Goal: Task Accomplishment & Management: Manage account settings

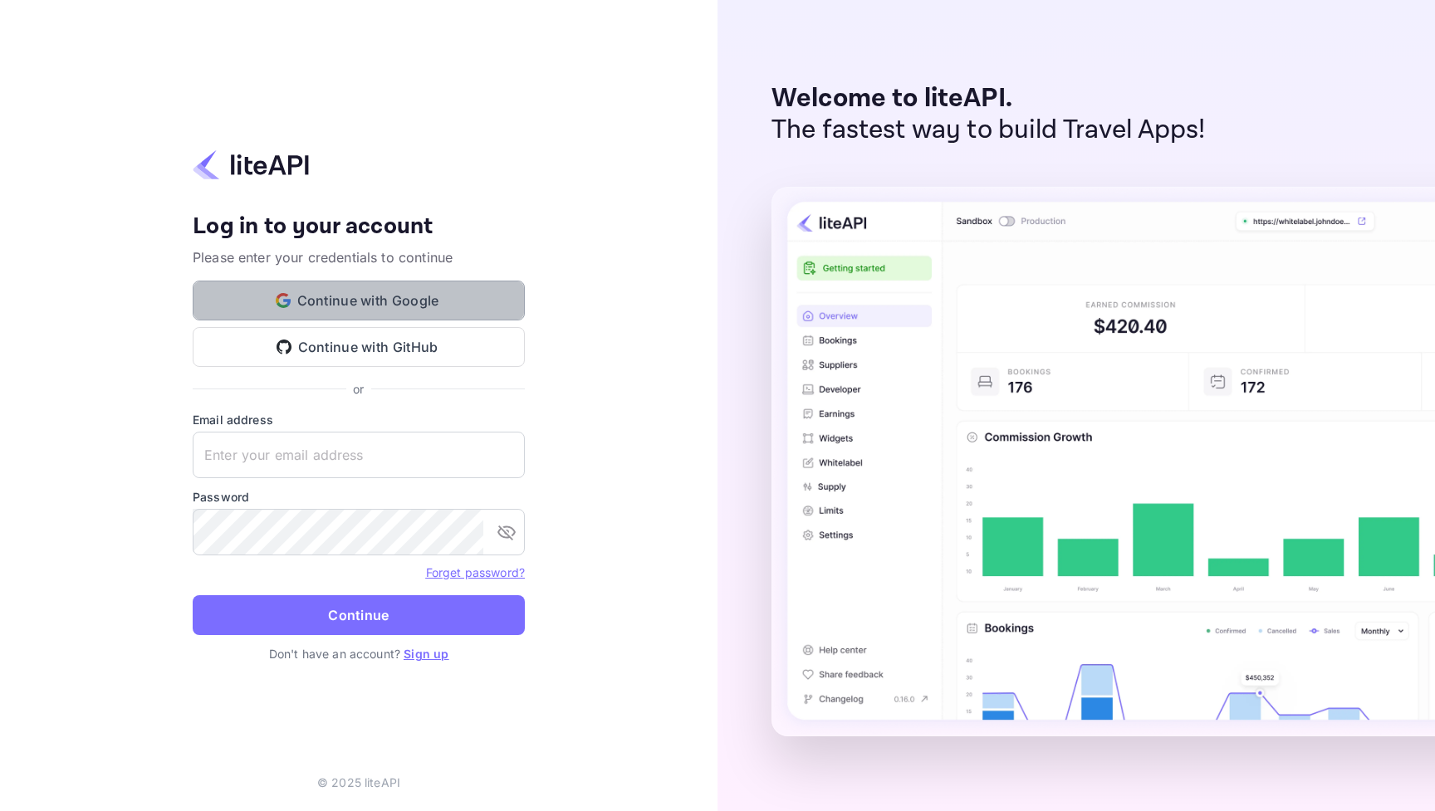
click at [393, 291] on button "Continue with Google" at bounding box center [359, 301] width 332 height 40
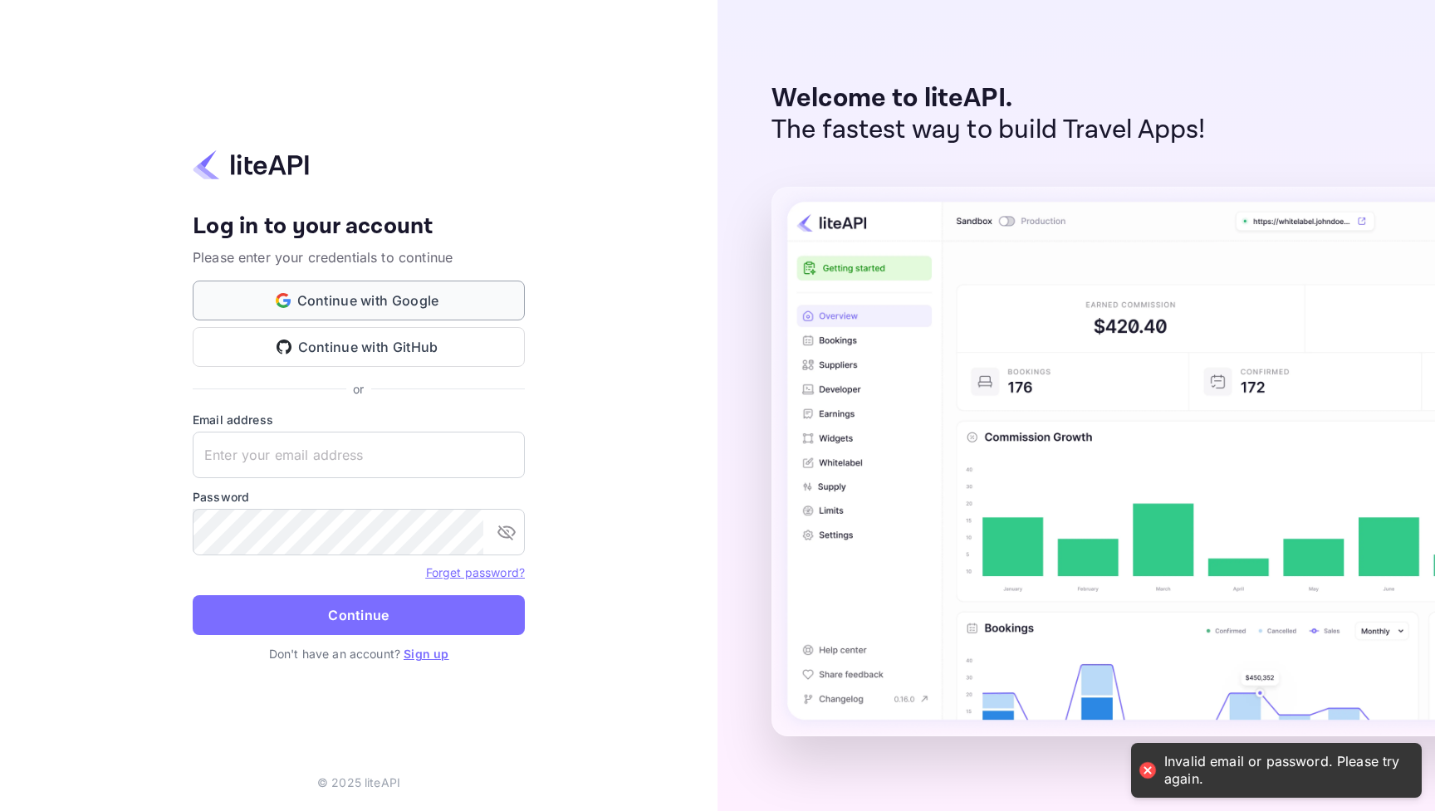
click at [351, 297] on button "Continue with Google" at bounding box center [359, 301] width 332 height 40
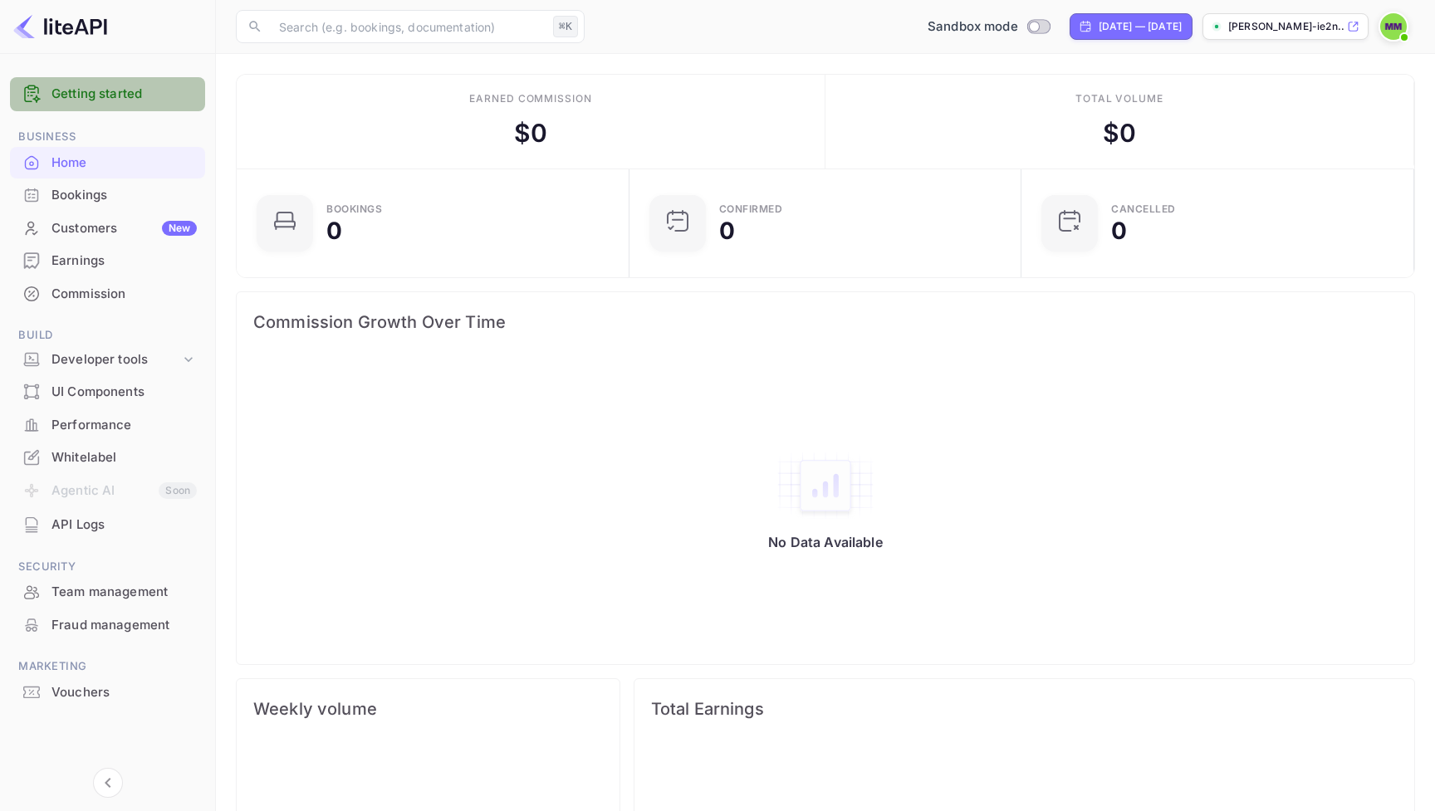
click at [105, 95] on link "Getting started" at bounding box center [123, 94] width 145 height 19
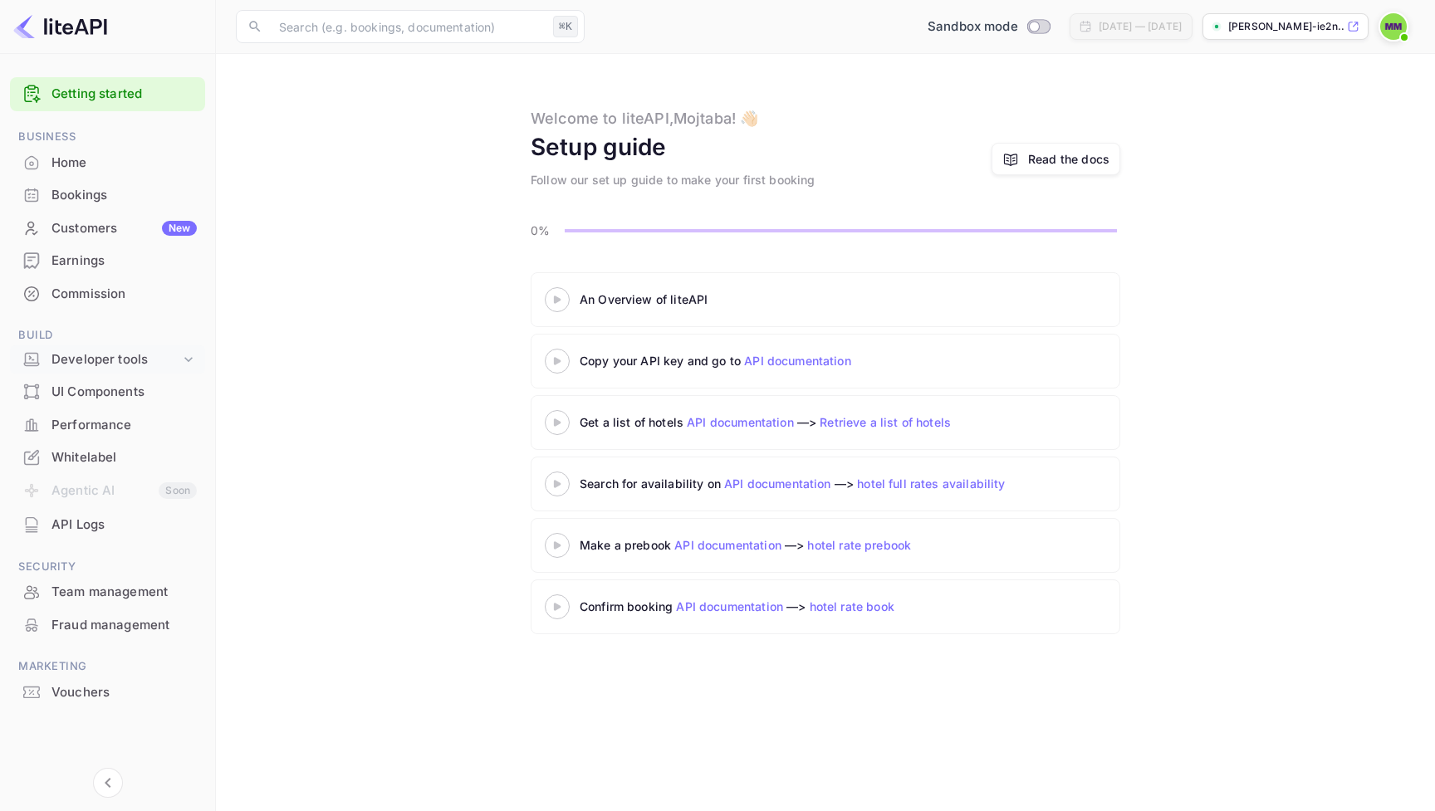
click at [67, 350] on div "Developer tools" at bounding box center [115, 359] width 129 height 19
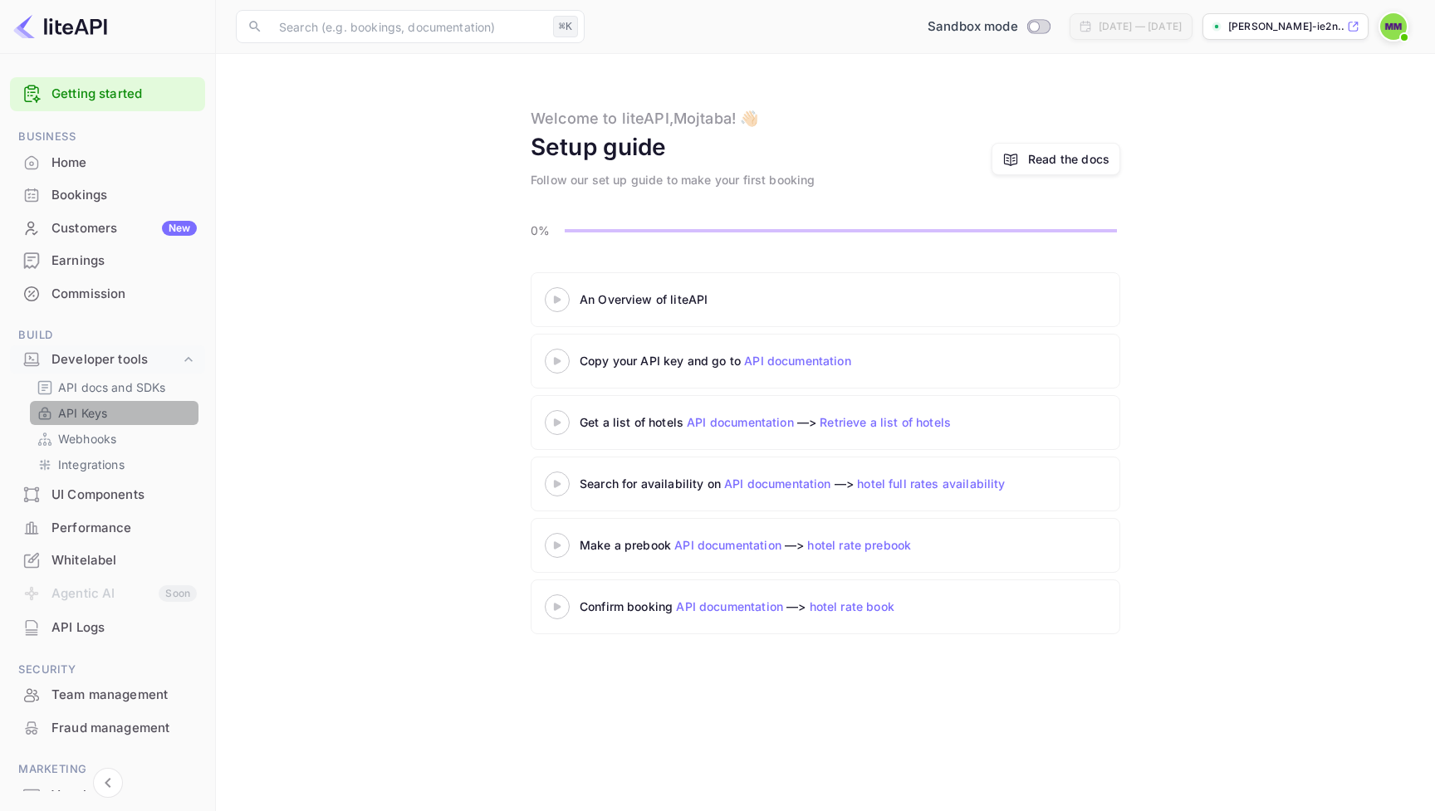
click at [100, 412] on p "API Keys" at bounding box center [82, 412] width 49 height 17
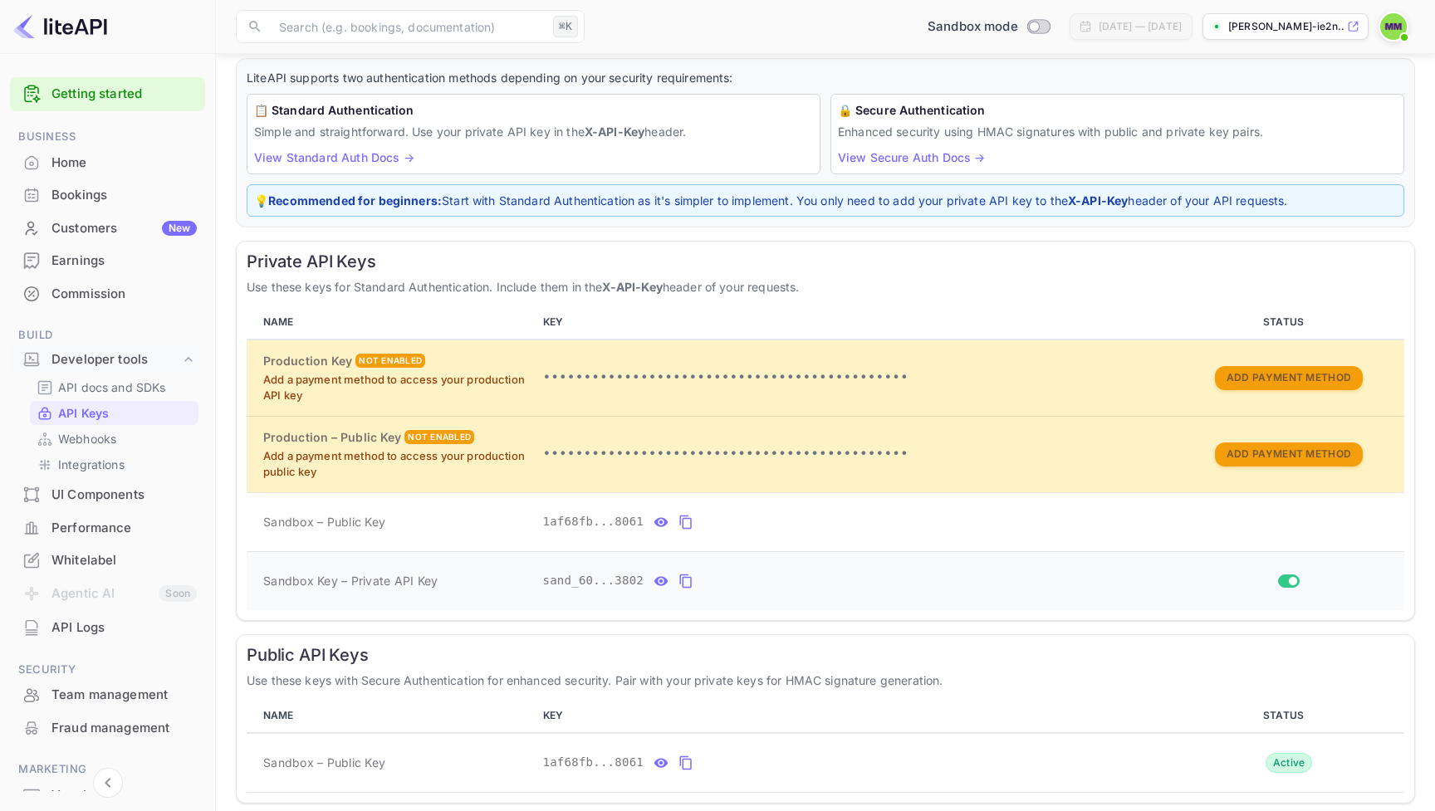
scroll to position [85, 0]
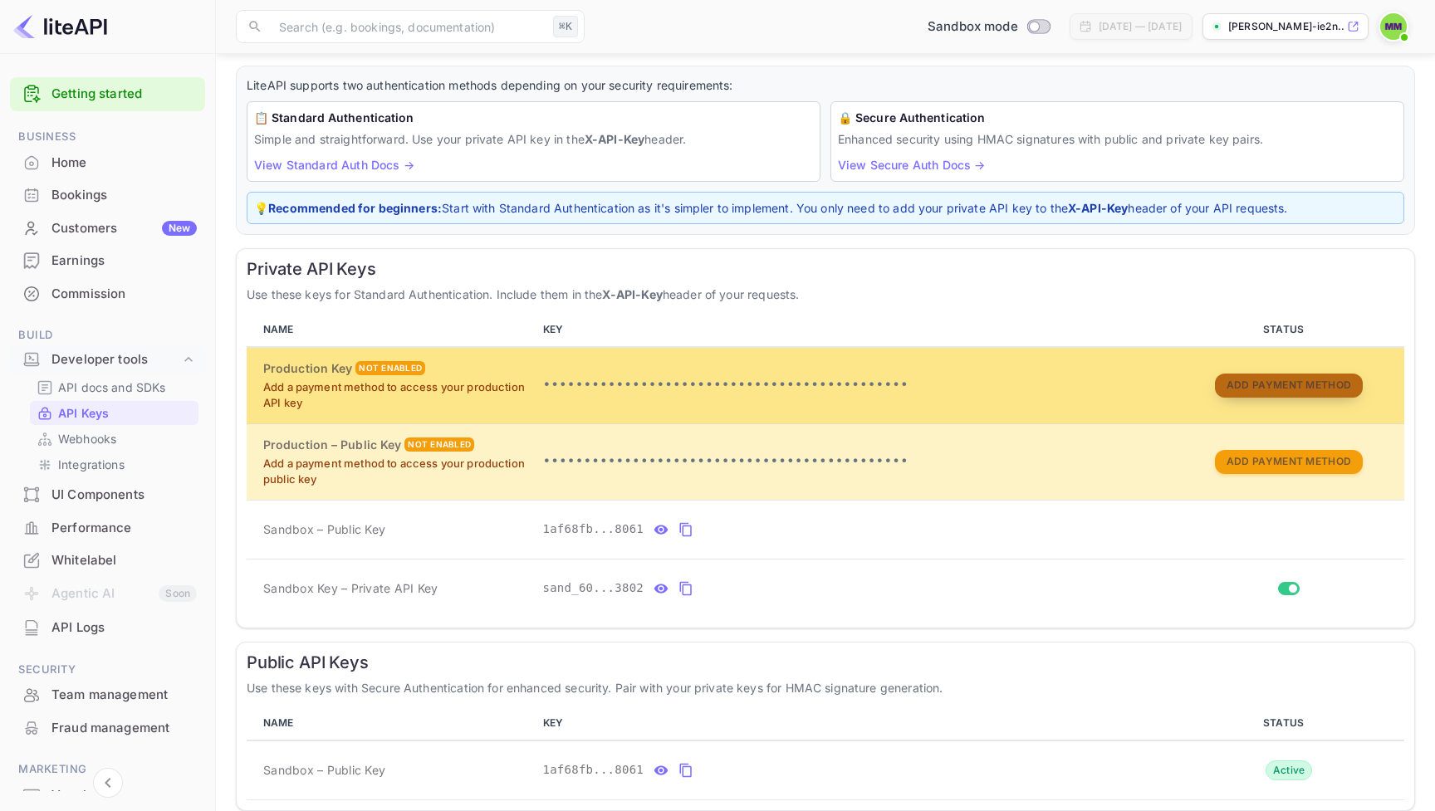
click at [1283, 379] on button "Add Payment Method" at bounding box center [1289, 386] width 148 height 24
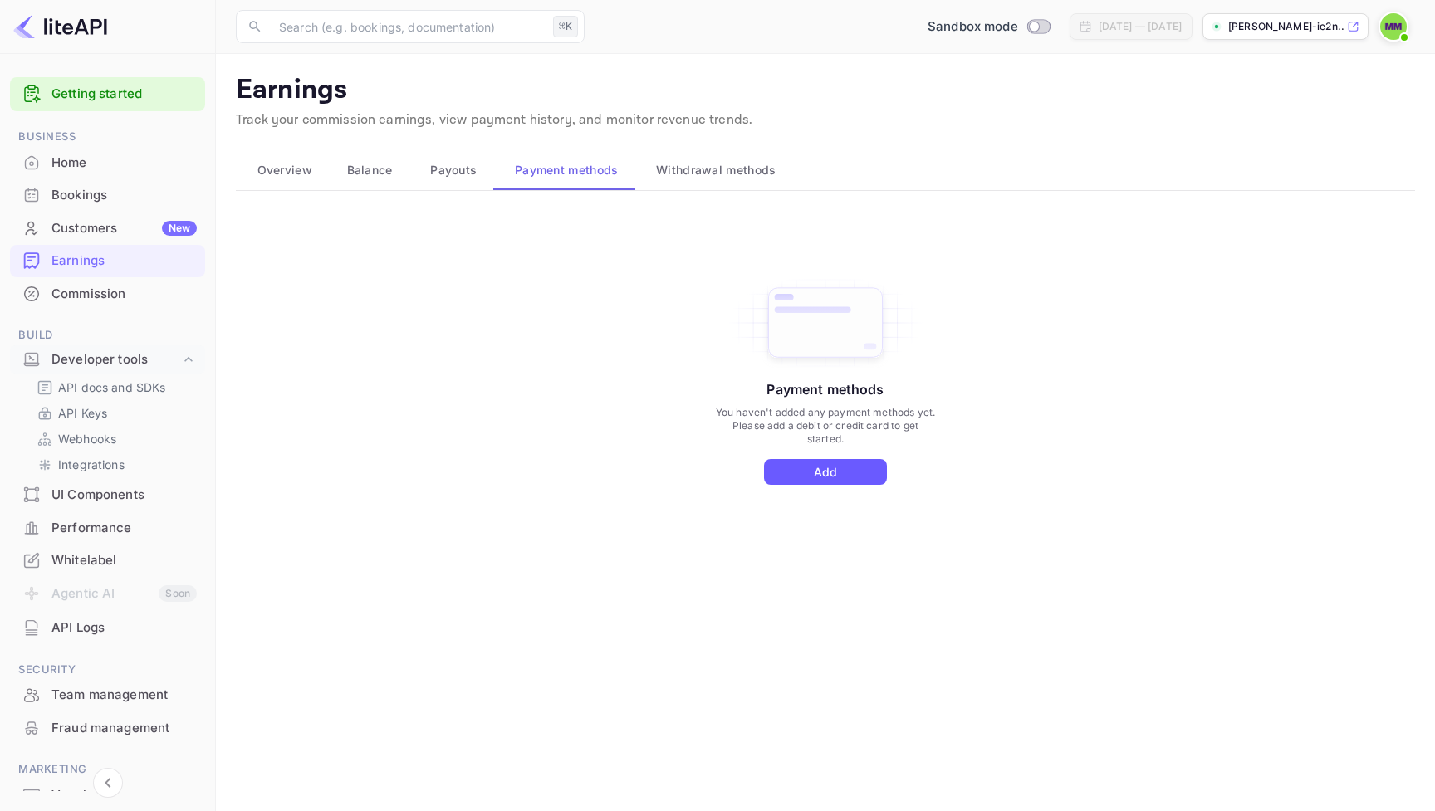
click at [853, 463] on button "Add" at bounding box center [825, 472] width 123 height 26
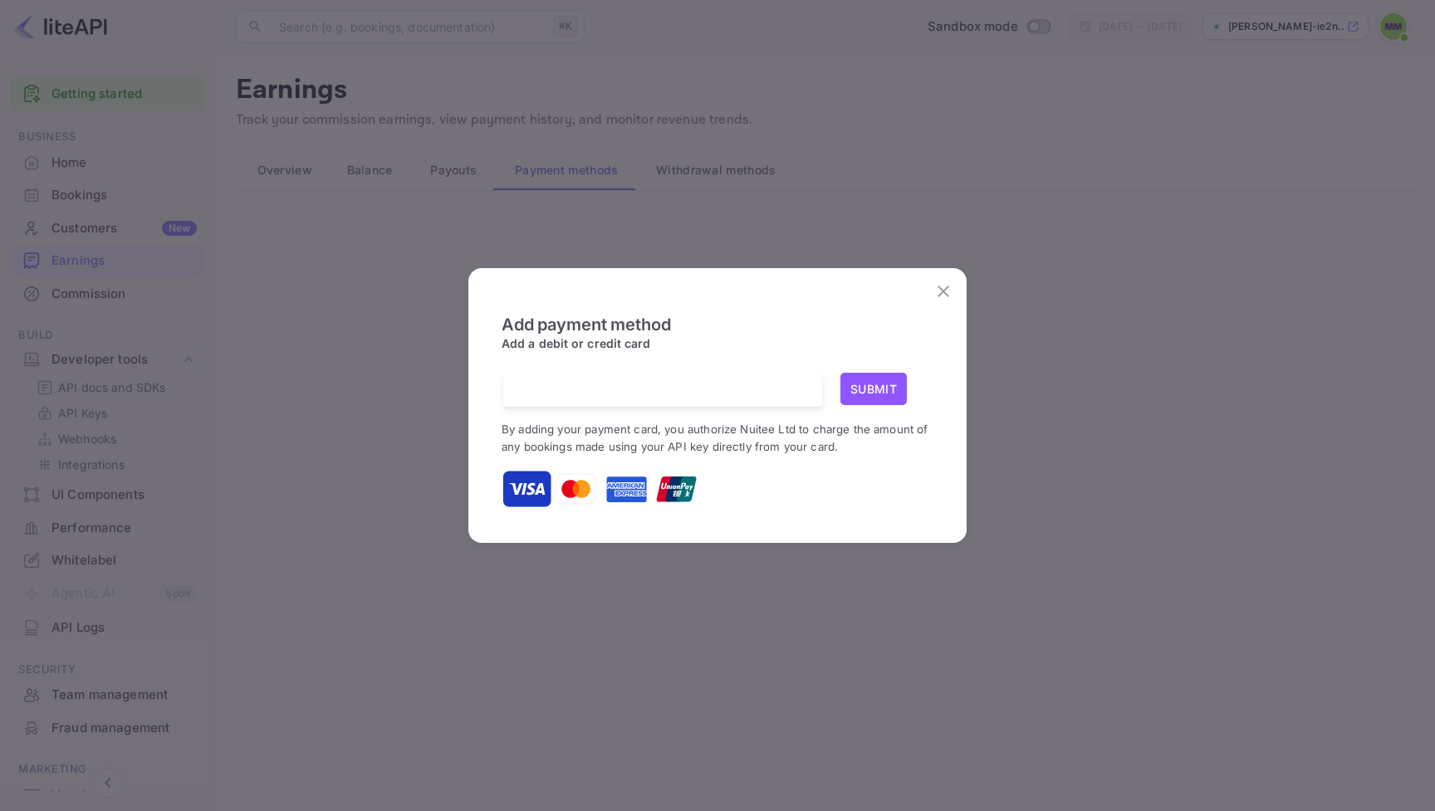
click at [909, 212] on div "Add payment method Add a debit or credit card Submit By adding your payment car…" at bounding box center [717, 405] width 1435 height 811
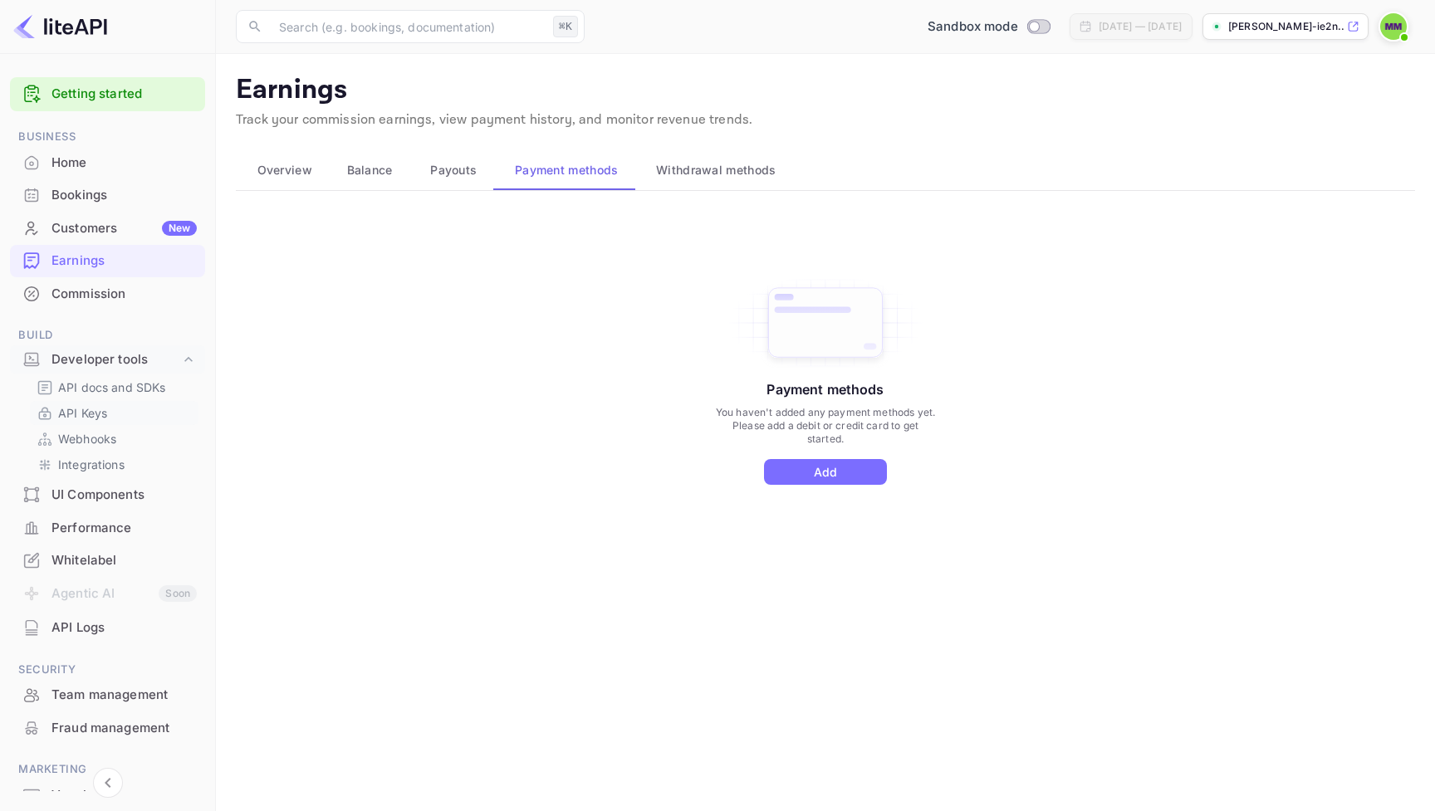
click at [108, 409] on link "API Keys" at bounding box center [114, 412] width 155 height 17
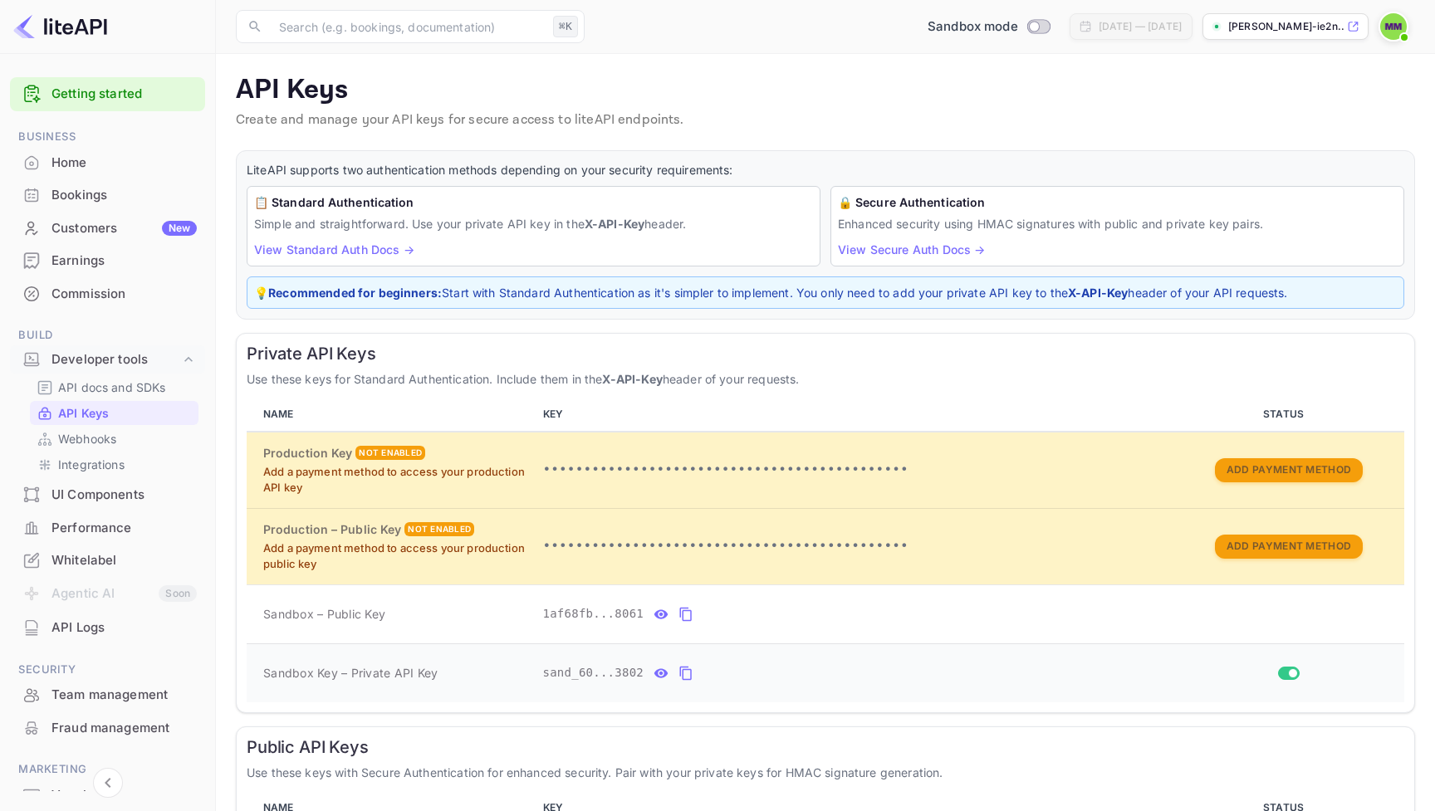
click at [685, 672] on icon "private api keys table" at bounding box center [685, 673] width 15 height 20
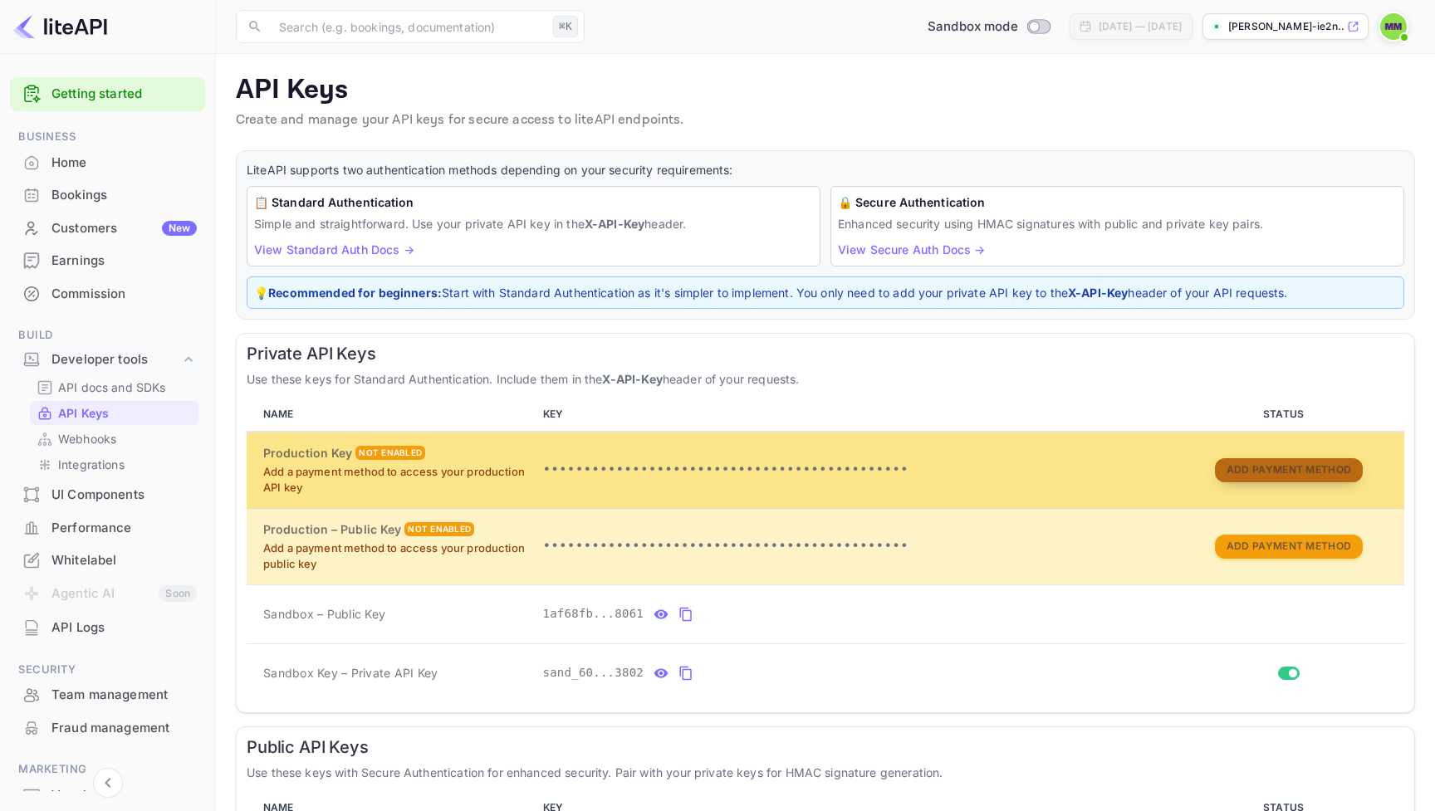
click at [1315, 464] on button "Add Payment Method" at bounding box center [1289, 470] width 148 height 24
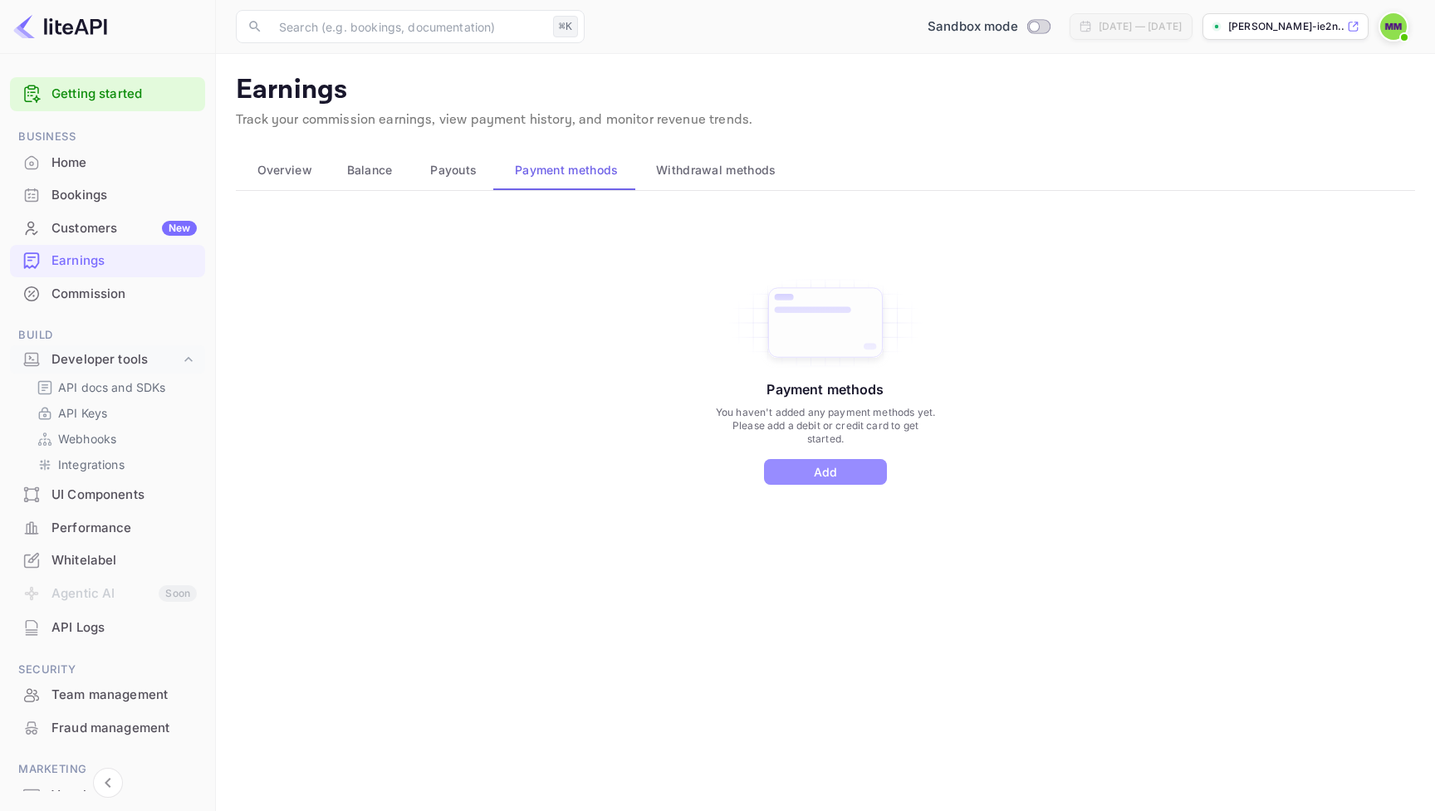
click at [818, 472] on button "Add" at bounding box center [825, 472] width 123 height 26
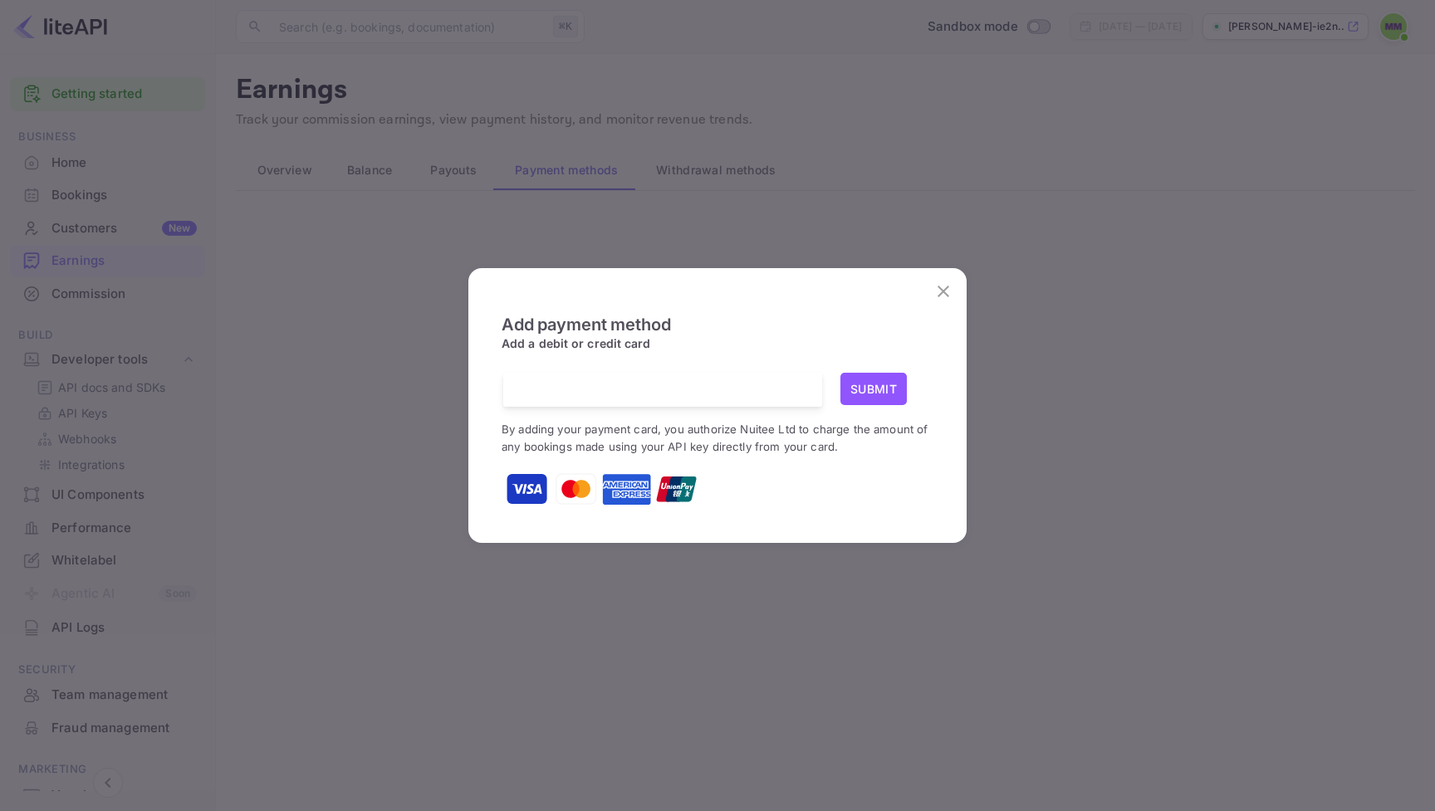
click at [863, 384] on button "Submit" at bounding box center [873, 389] width 66 height 32
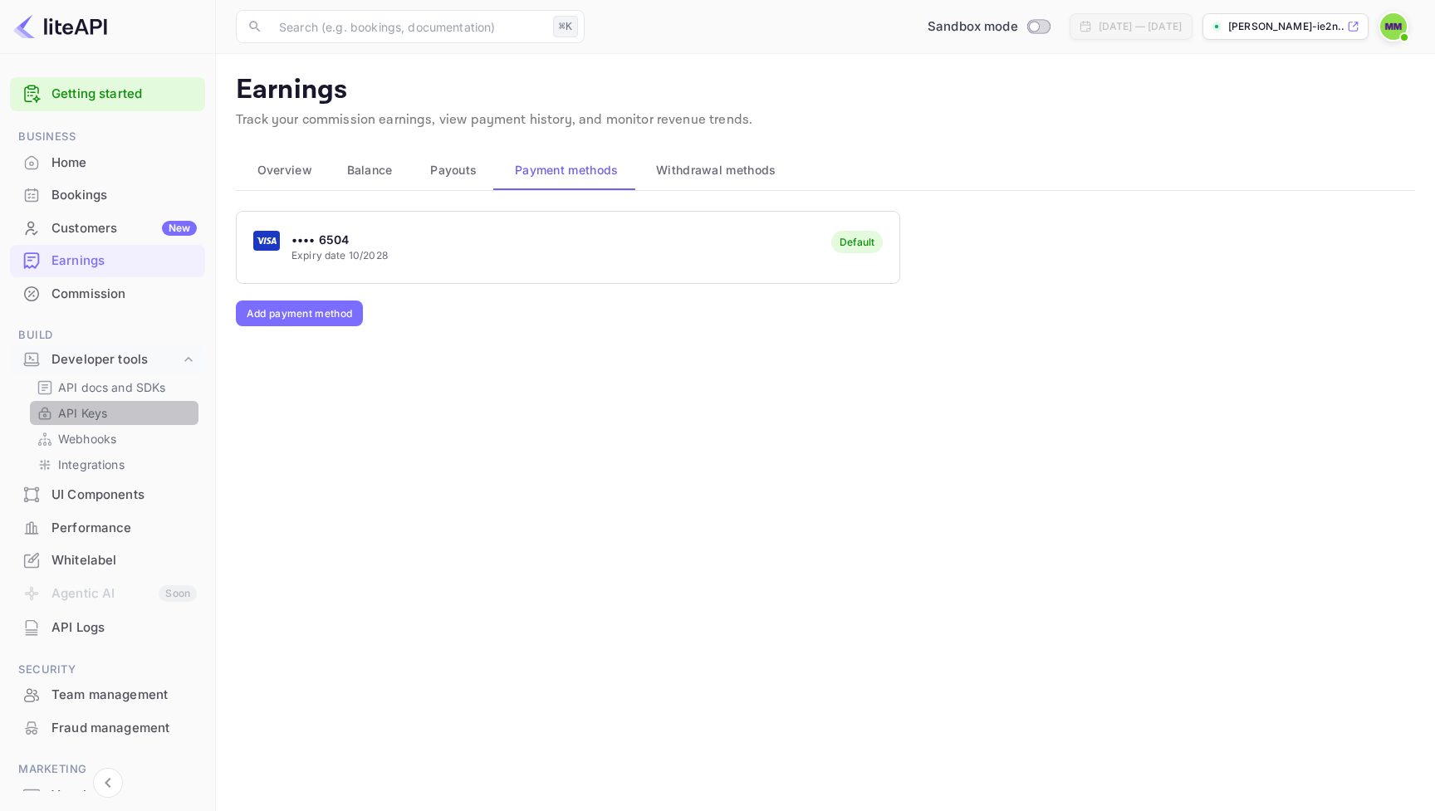
click at [126, 407] on link "API Keys" at bounding box center [114, 412] width 155 height 17
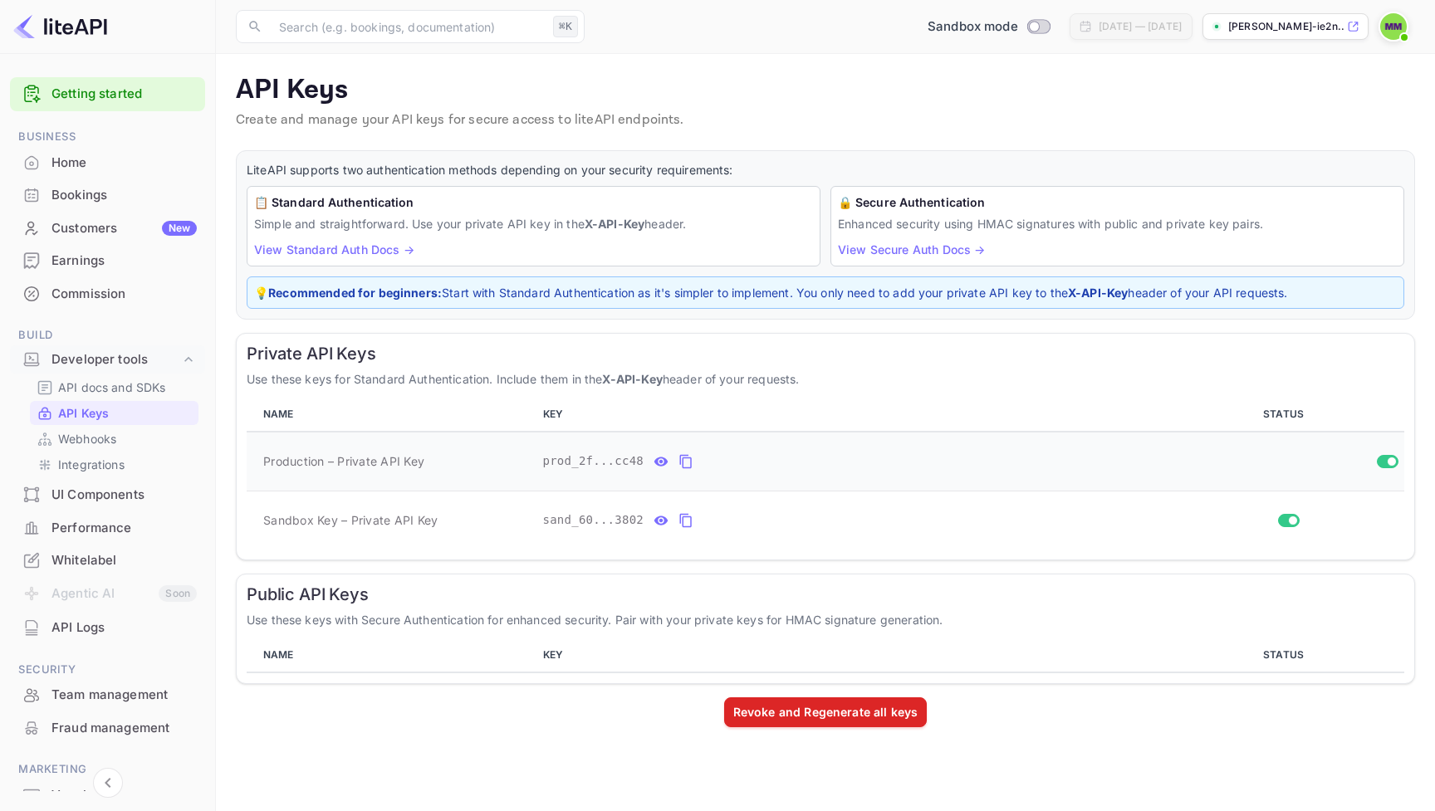
click at [688, 458] on icon "private api keys table" at bounding box center [685, 462] width 15 height 20
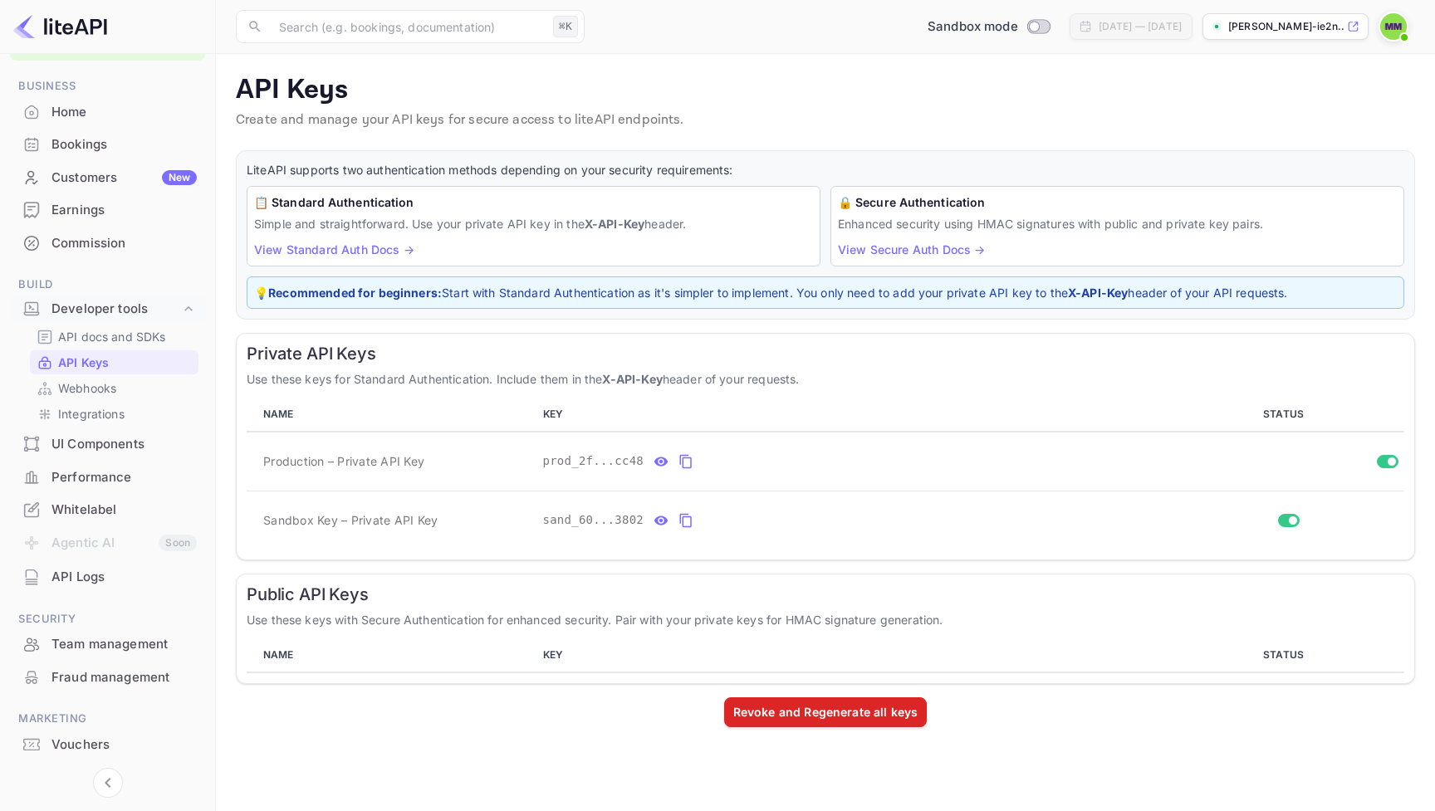
scroll to position [66, 0]
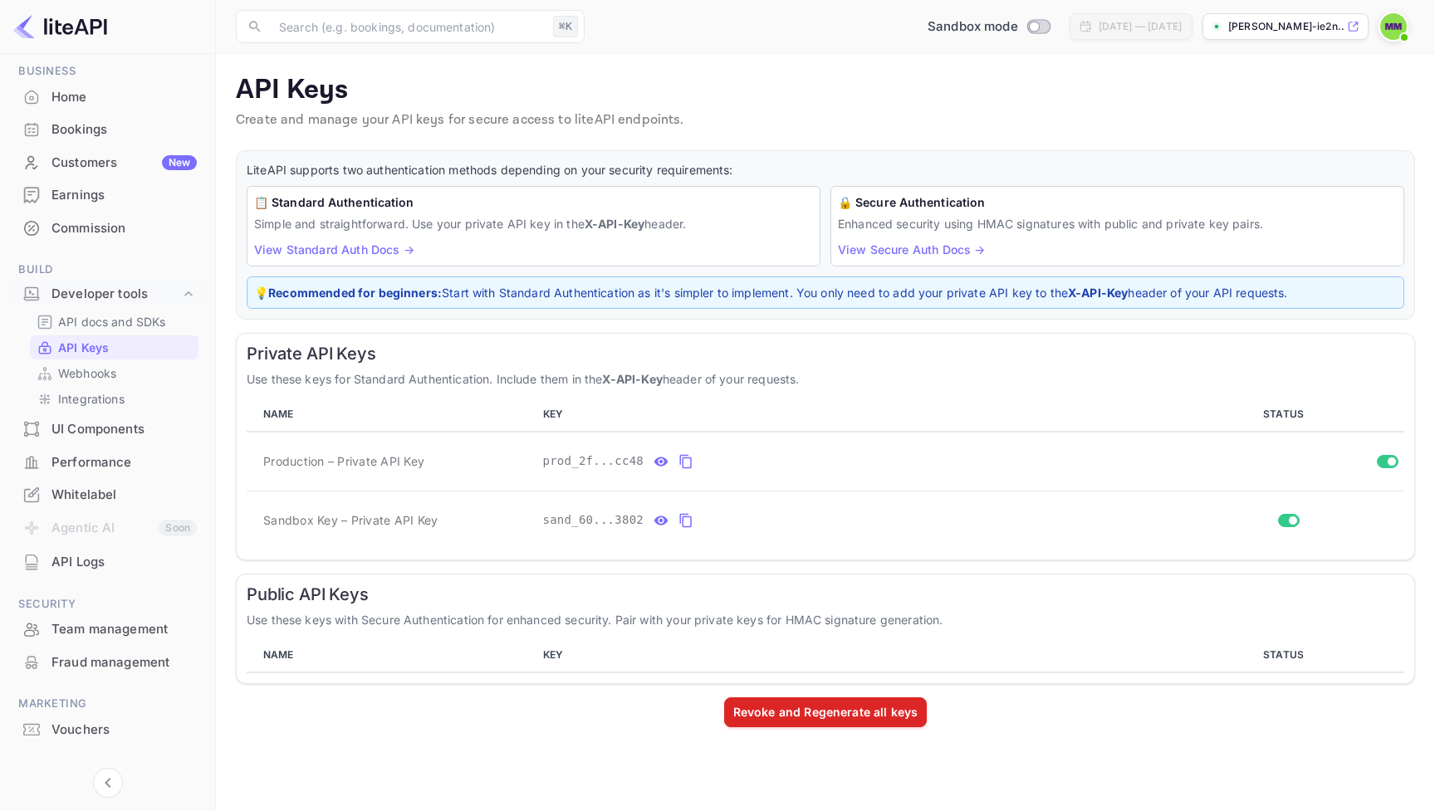
click at [85, 565] on div "API Logs" at bounding box center [123, 562] width 145 height 19
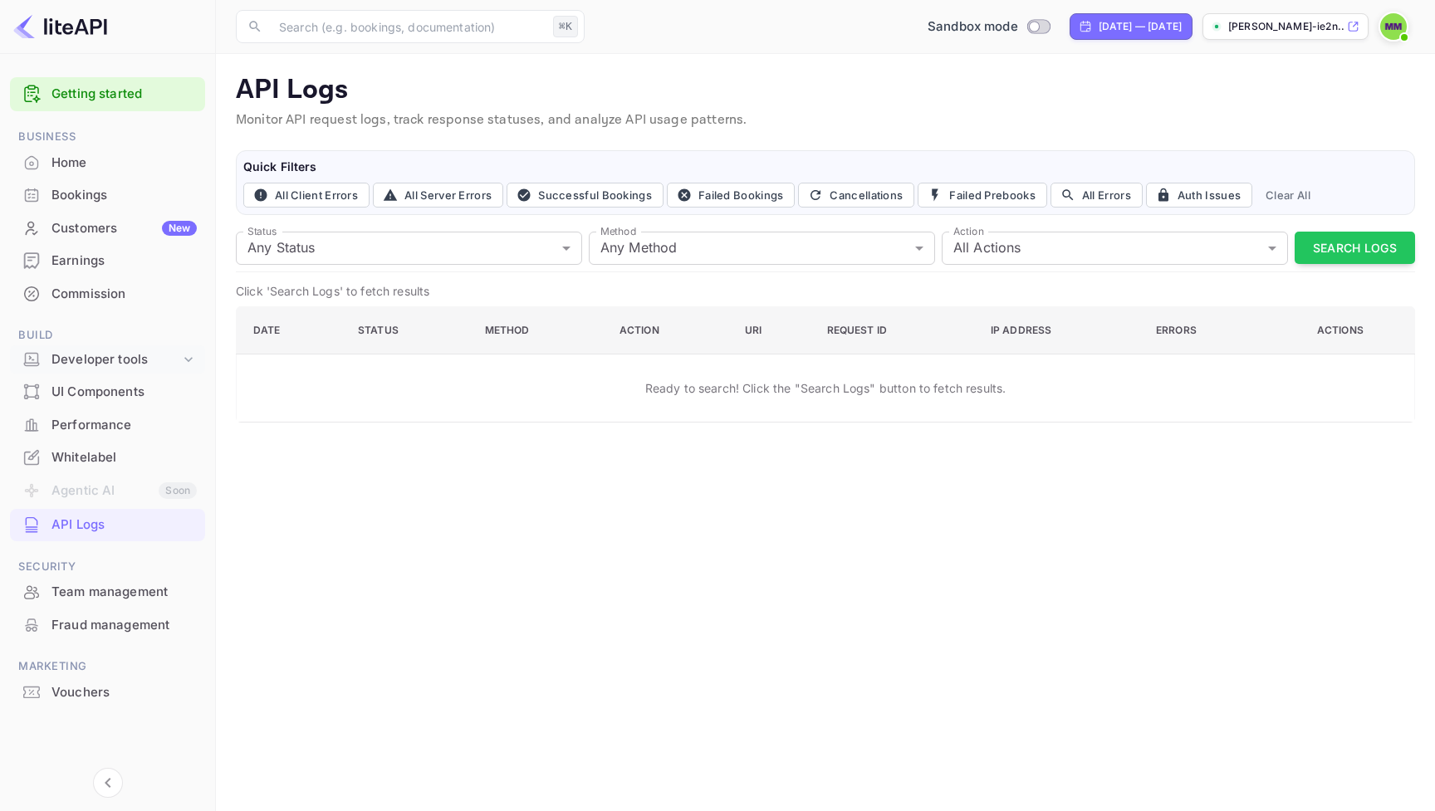
click at [110, 354] on div "Developer tools" at bounding box center [115, 359] width 129 height 19
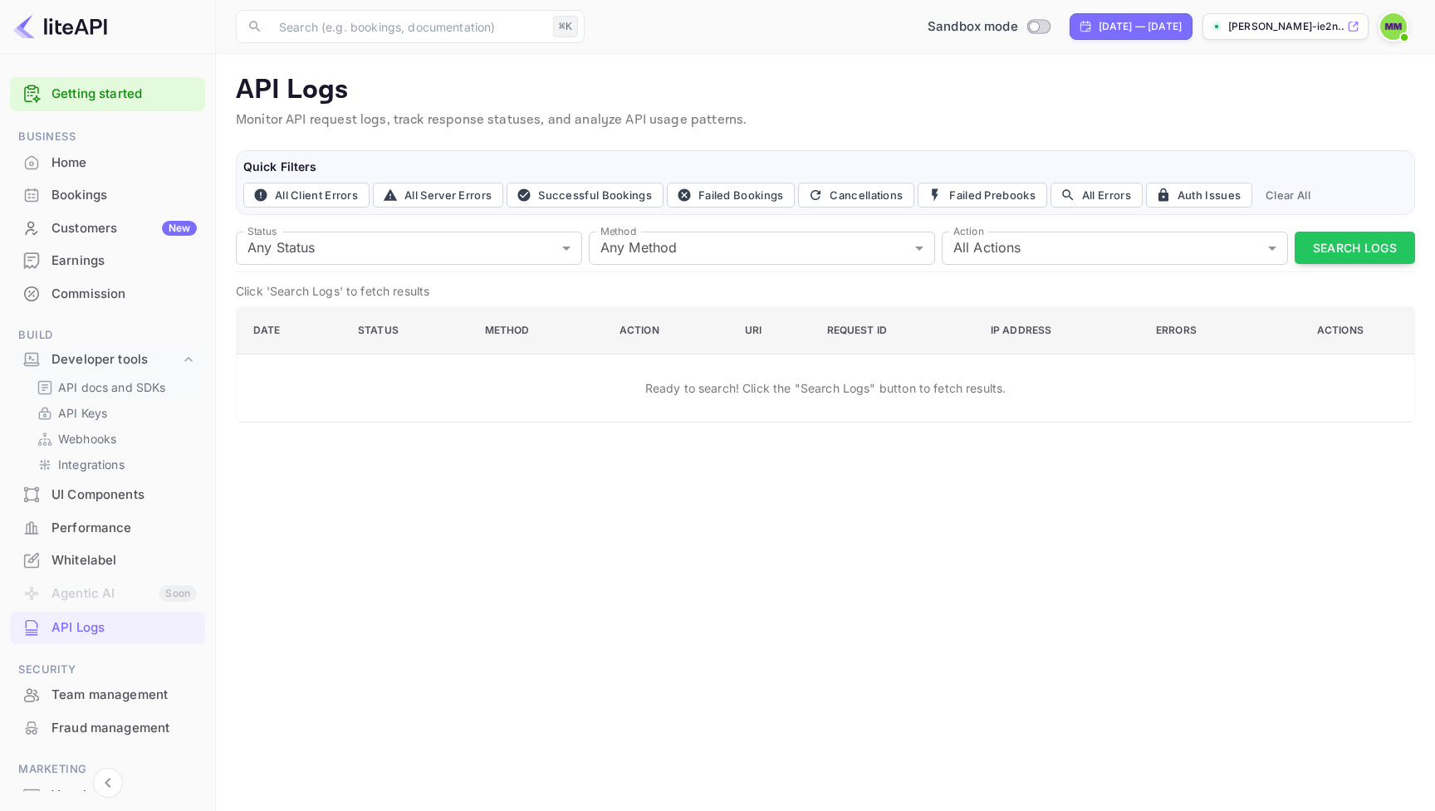
click at [114, 386] on p "API docs and SDKs" at bounding box center [112, 387] width 108 height 17
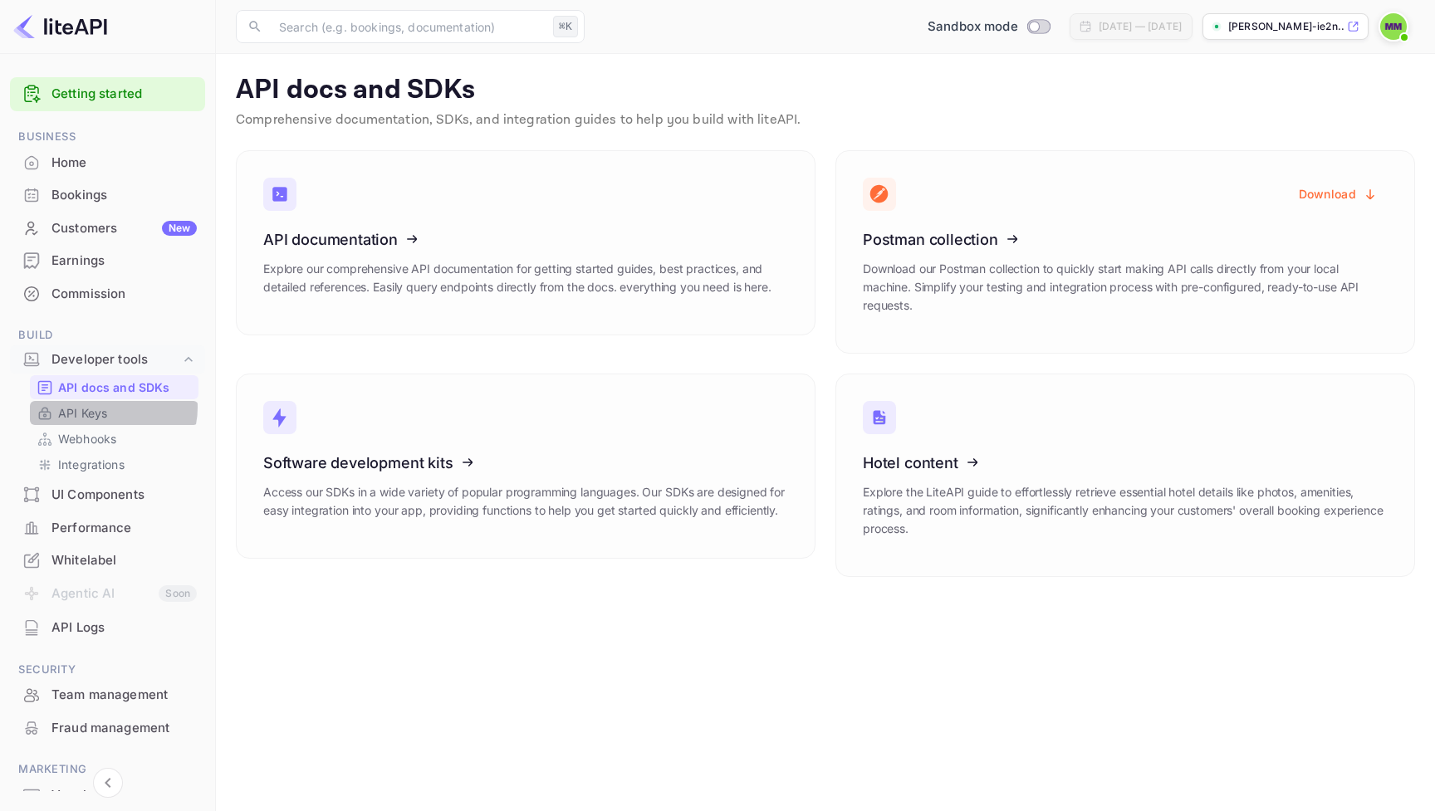
click at [110, 404] on link "API Keys" at bounding box center [114, 412] width 155 height 17
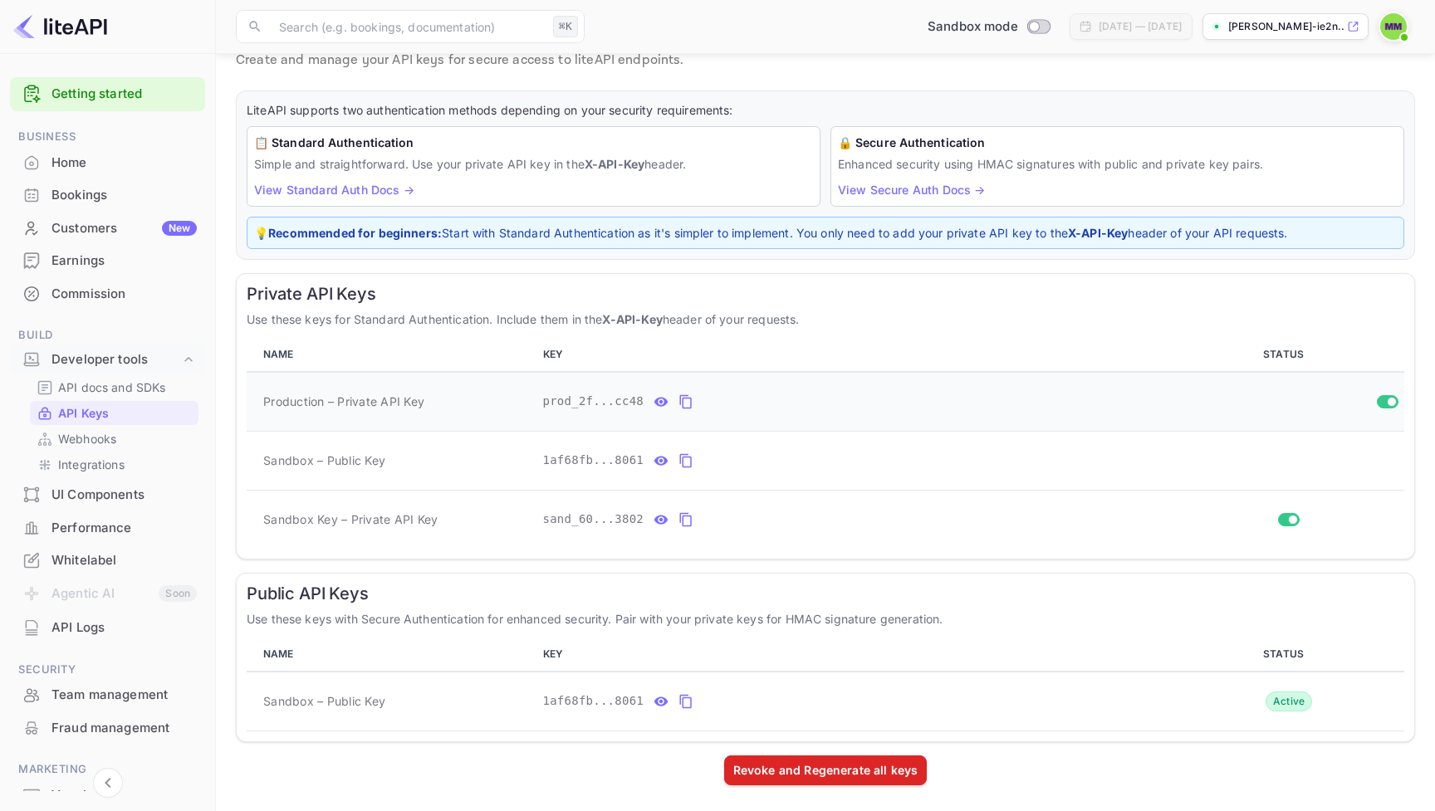
scroll to position [59, 0]
click at [113, 442] on p "Webhooks" at bounding box center [87, 438] width 58 height 17
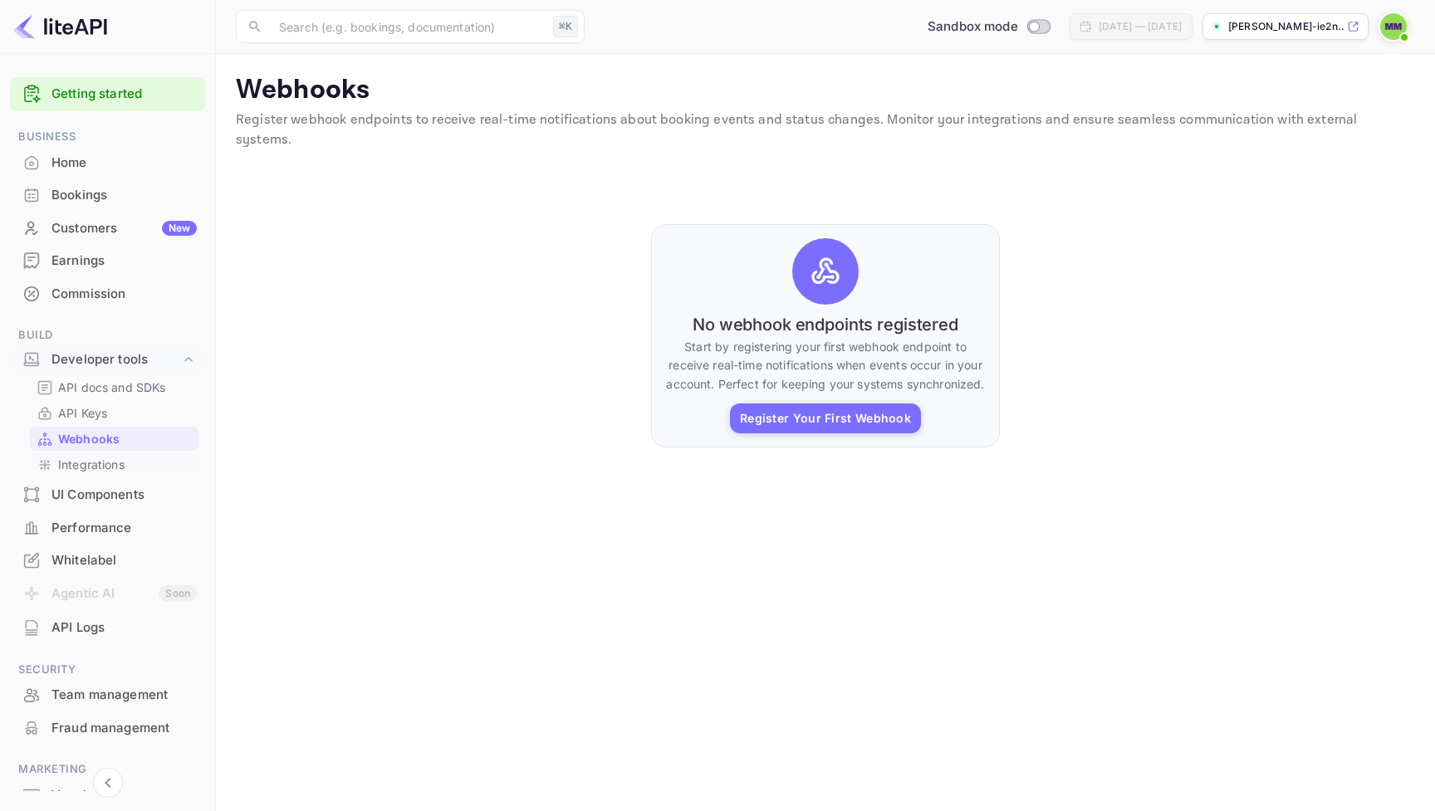
click at [112, 466] on p "Integrations" at bounding box center [91, 464] width 66 height 17
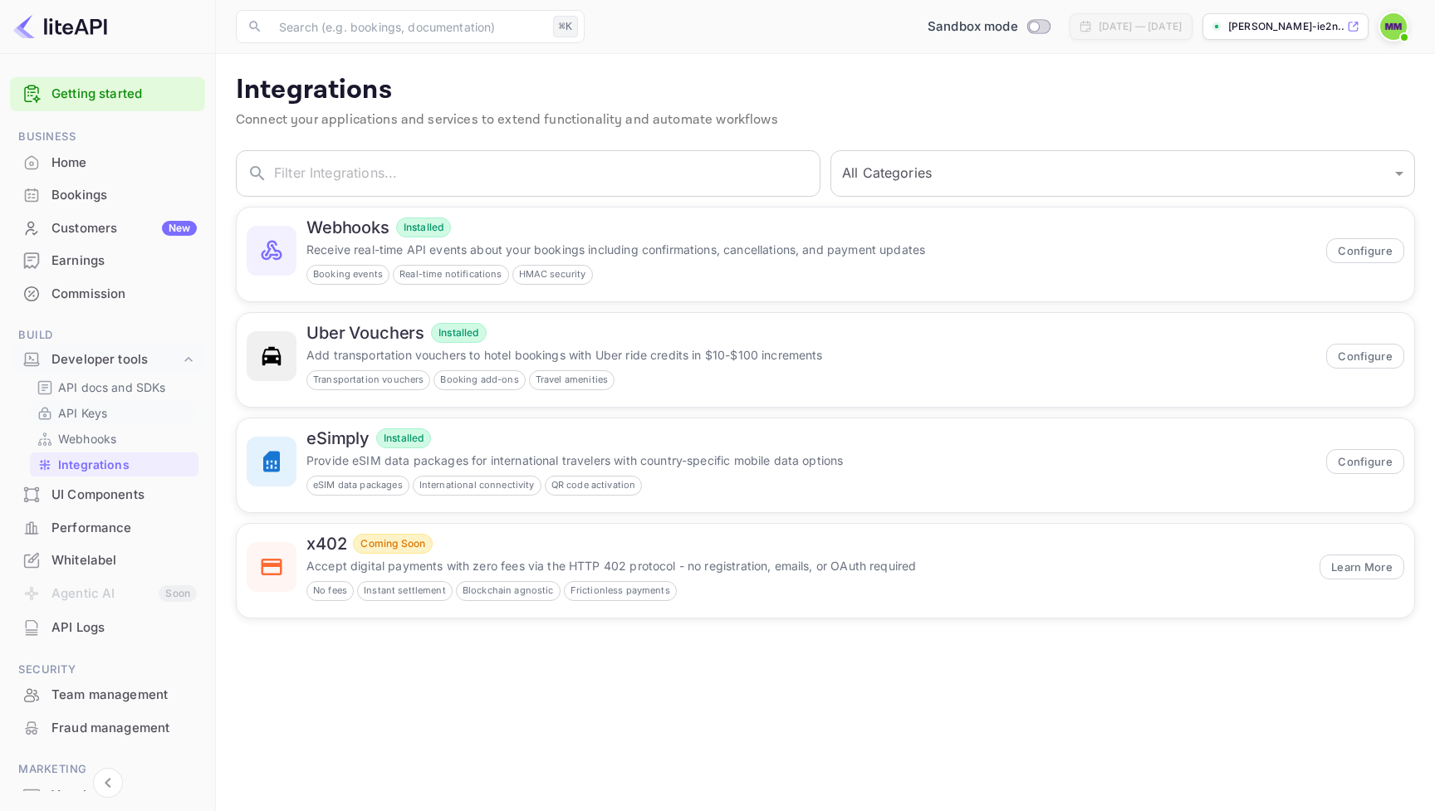
click at [95, 417] on p "API Keys" at bounding box center [82, 412] width 49 height 17
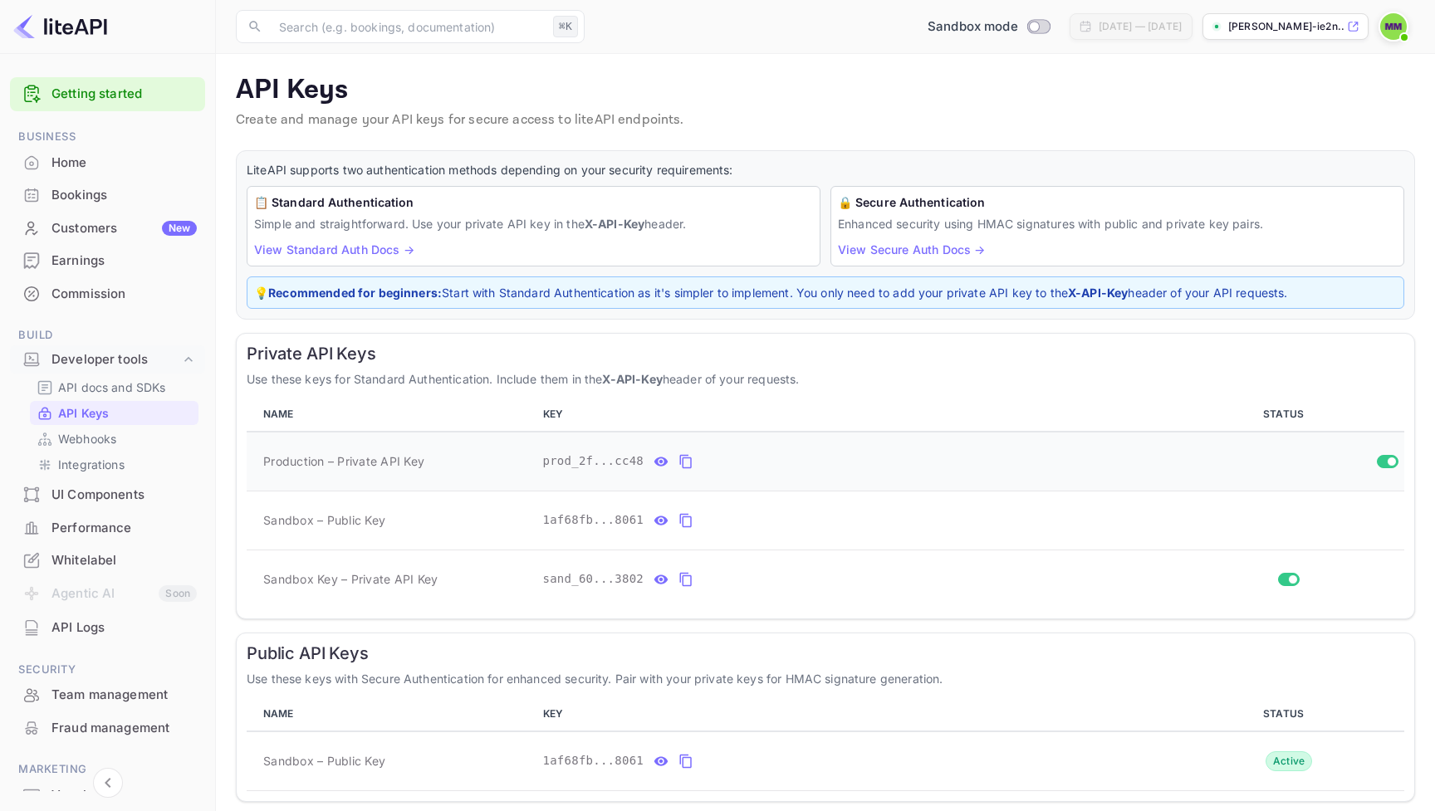
click at [1384, 457] on input "Switch" at bounding box center [1391, 462] width 30 height 10
click at [1393, 467] on td "private api keys table" at bounding box center [1288, 462] width 232 height 60
click at [1393, 464] on input "Switch" at bounding box center [1383, 462] width 30 height 10
checkbox input "true"
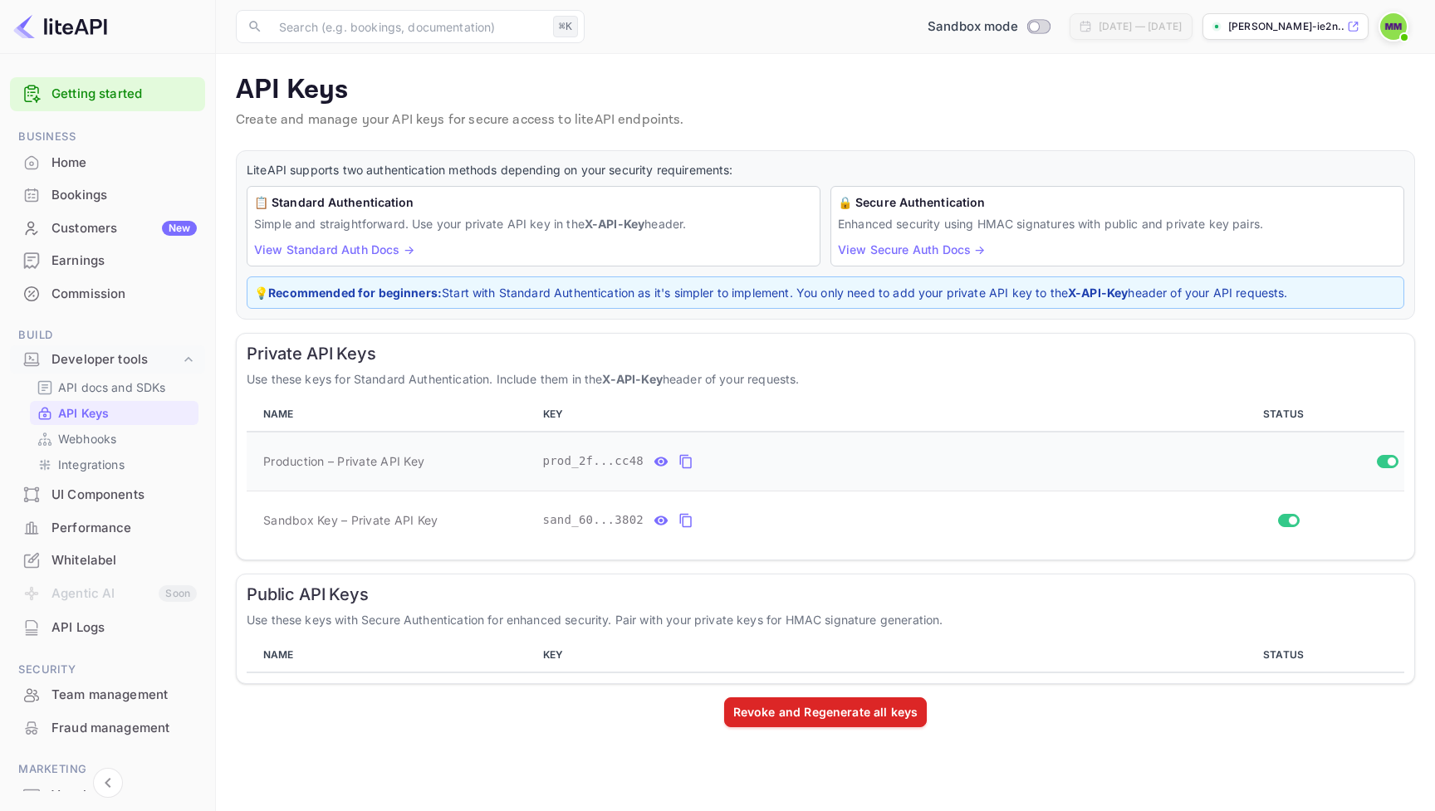
click at [687, 461] on icon "private api keys table" at bounding box center [685, 462] width 15 height 20
